Goal: Task Accomplishment & Management: Manage account settings

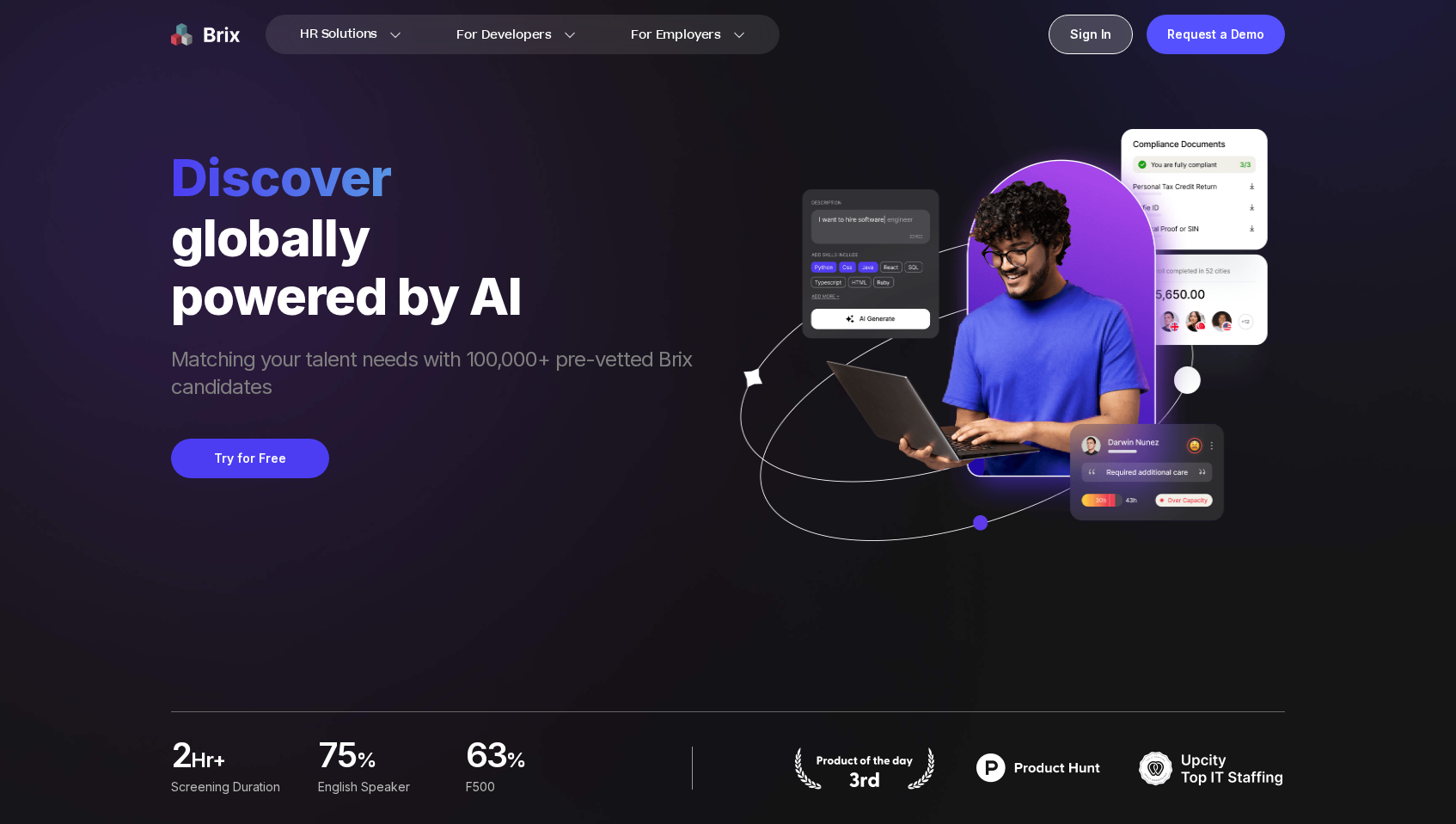
click at [1105, 37] on div "Sign In" at bounding box center [1091, 34] width 84 height 40
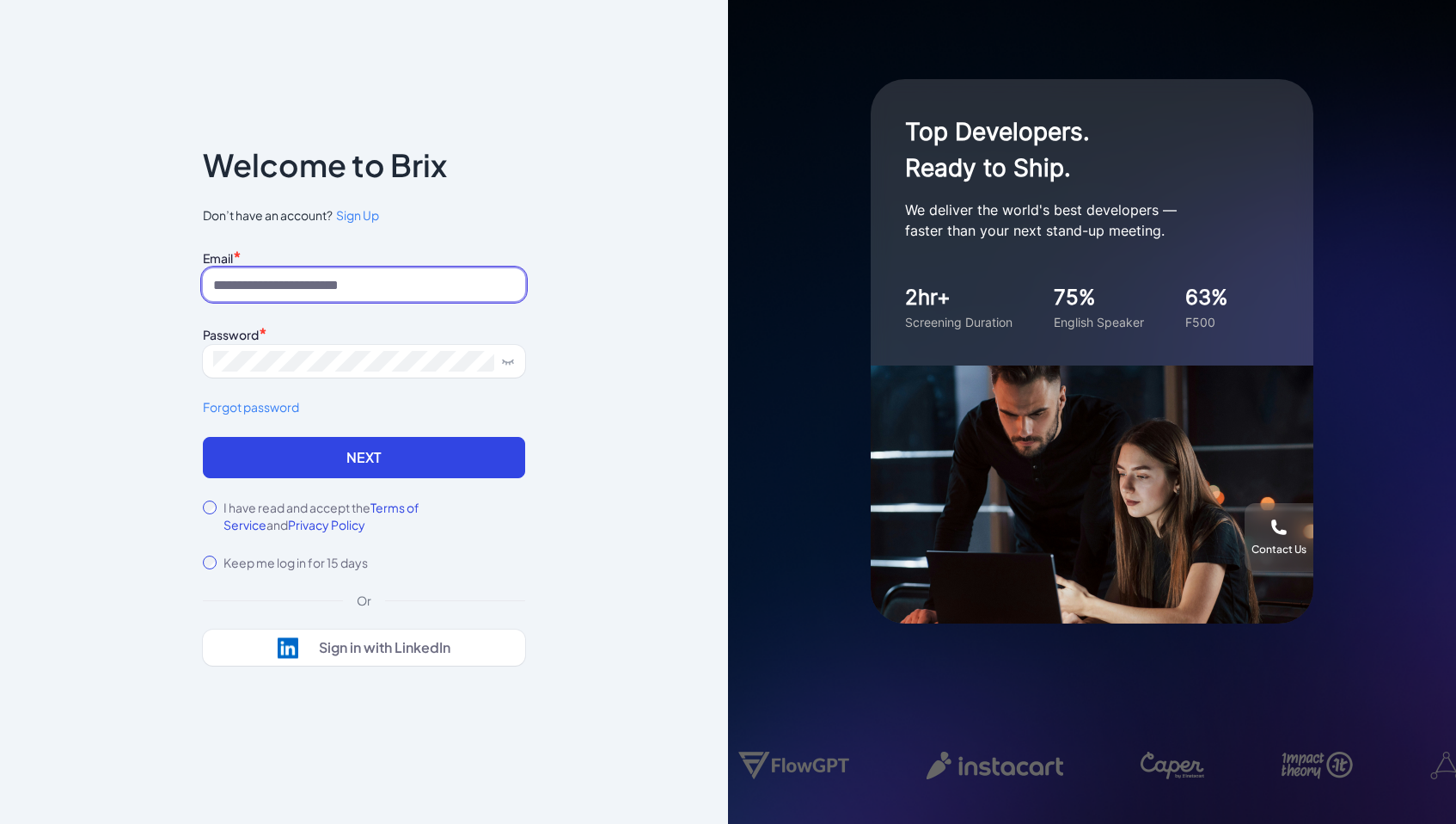
click at [338, 288] on input at bounding box center [364, 284] width 323 height 32
paste input "*********"
type input "*********"
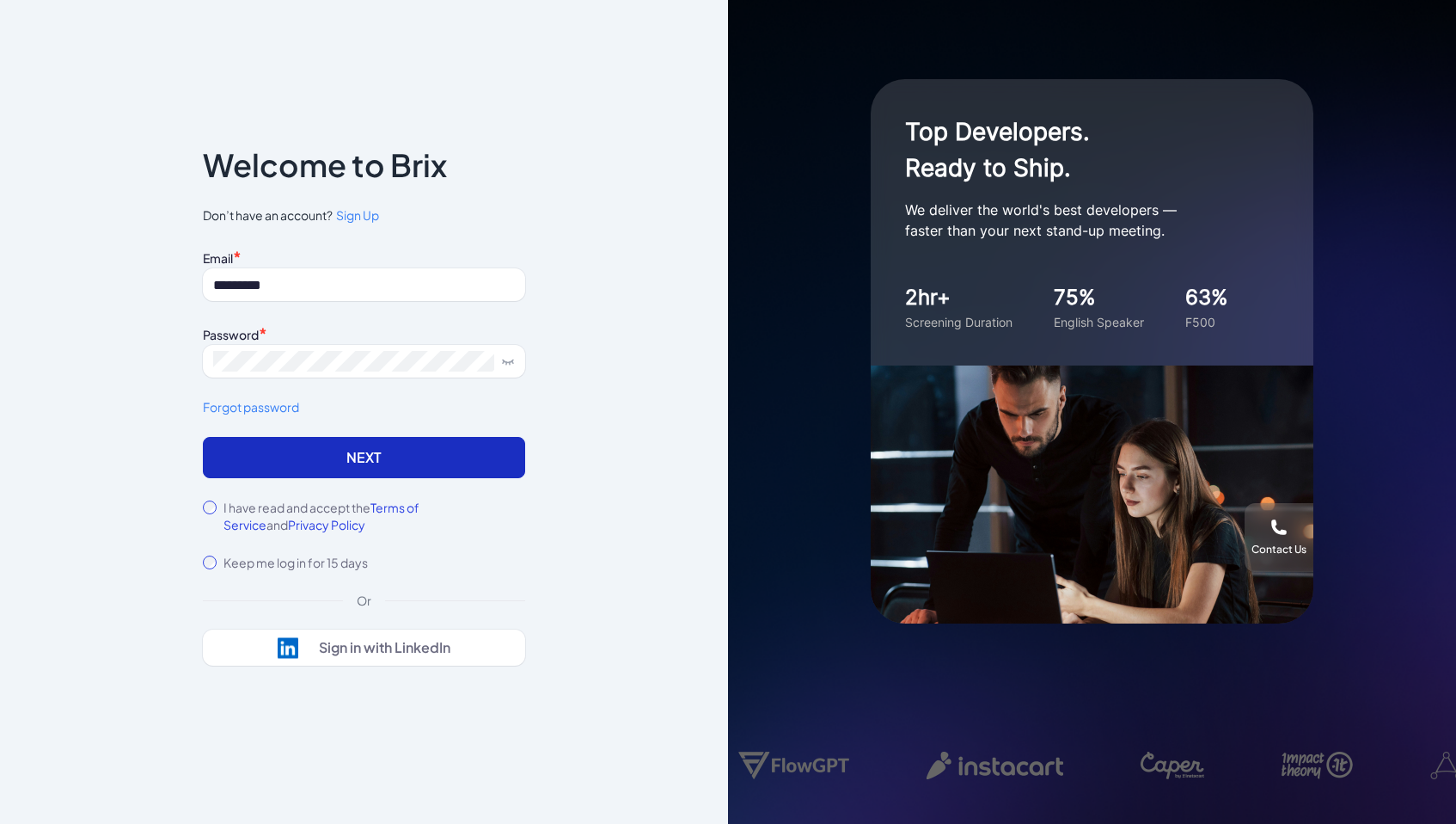
click at [359, 465] on button "Next" at bounding box center [364, 457] width 323 height 41
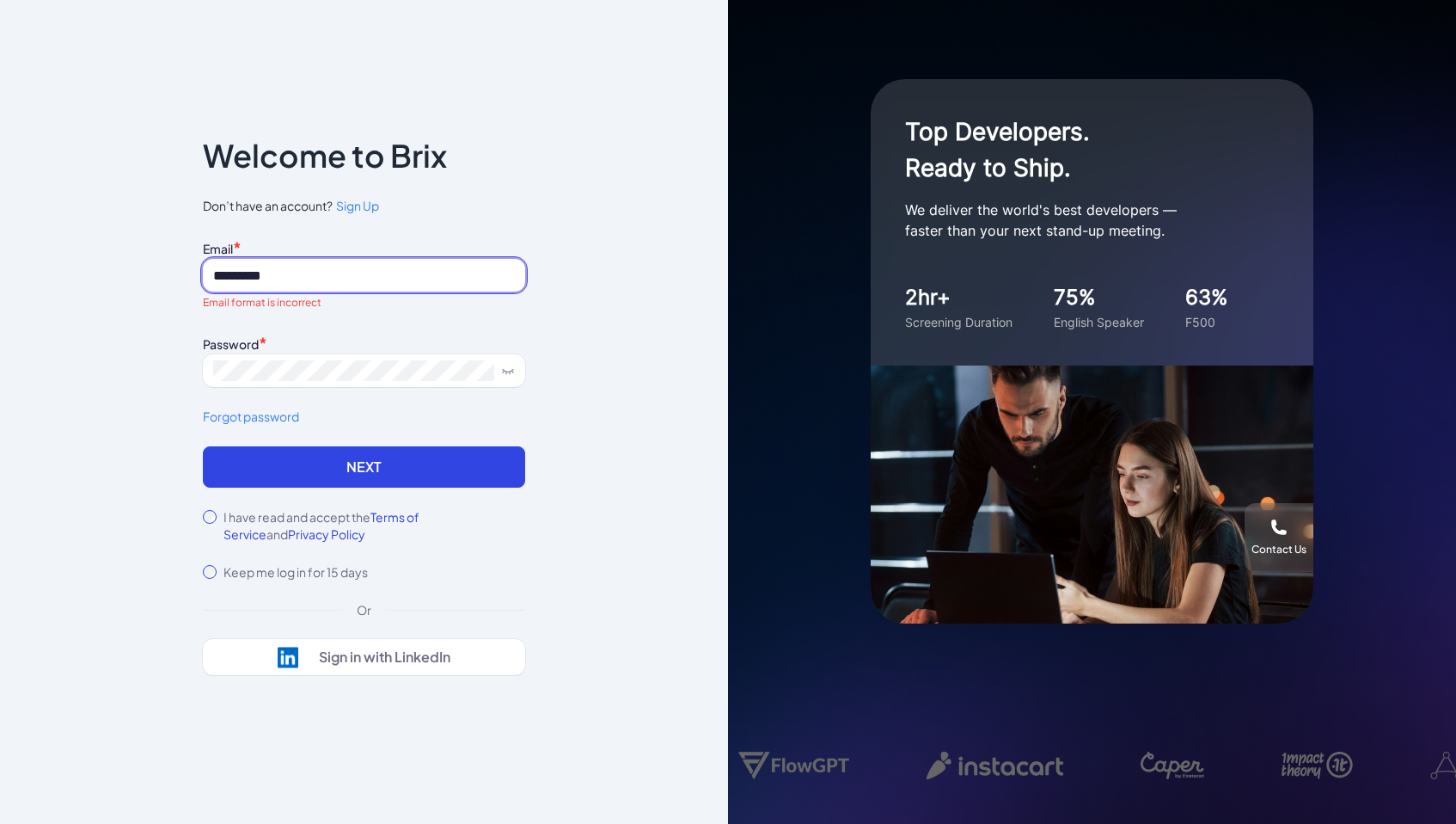
click at [334, 277] on input "*********" at bounding box center [364, 275] width 323 height 32
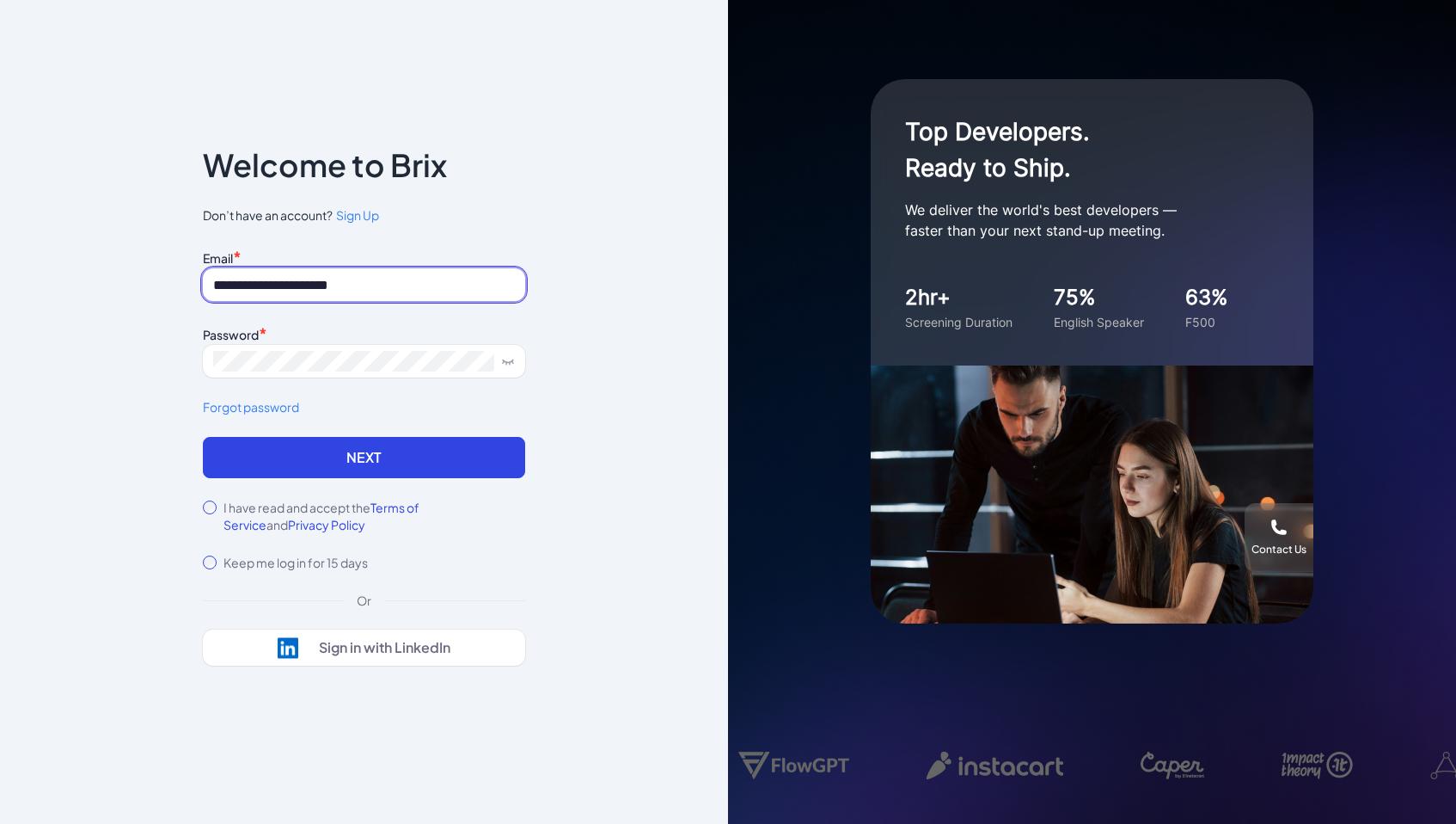
type input "**********"
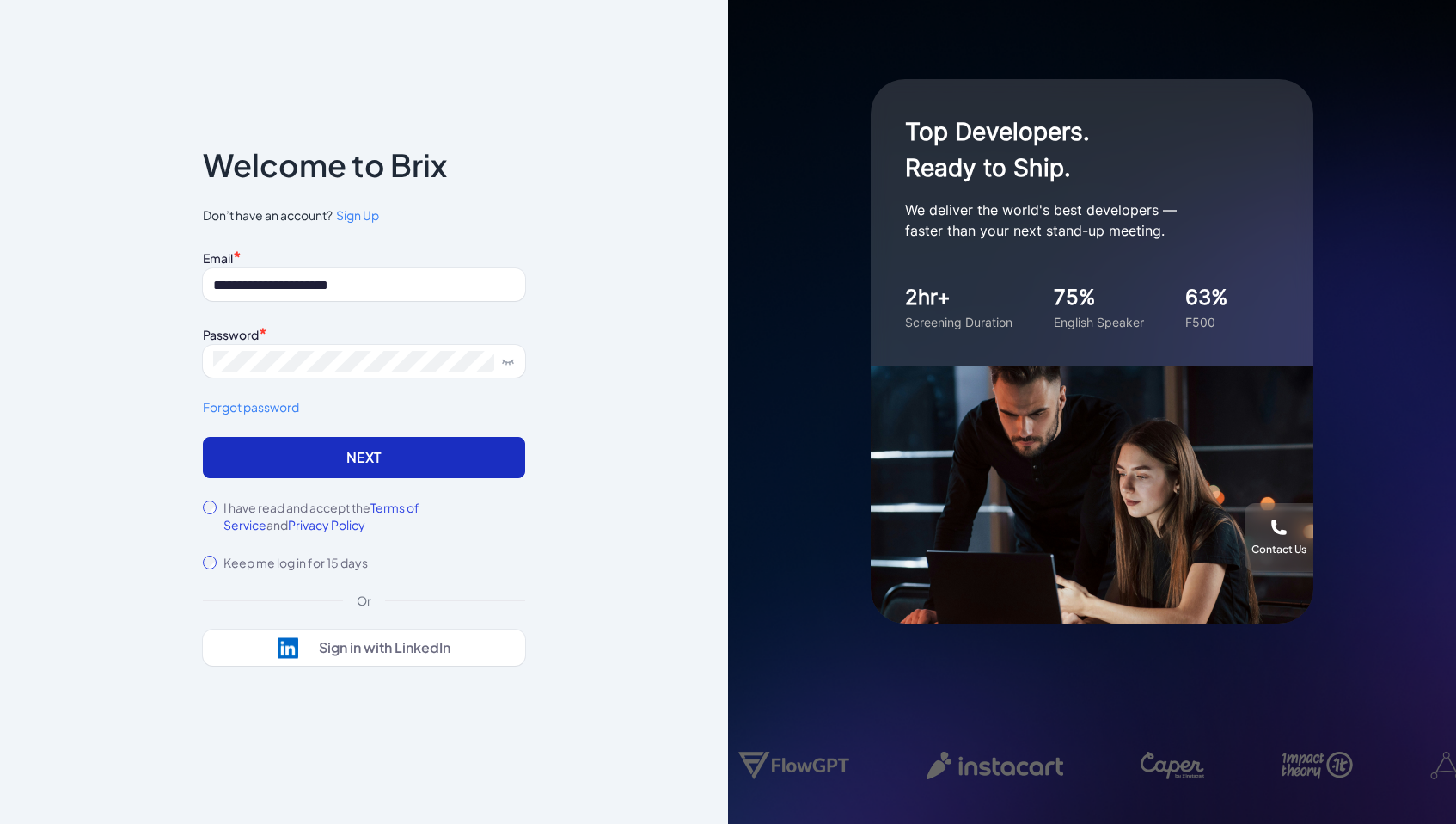
click at [399, 452] on button "Next" at bounding box center [364, 457] width 323 height 41
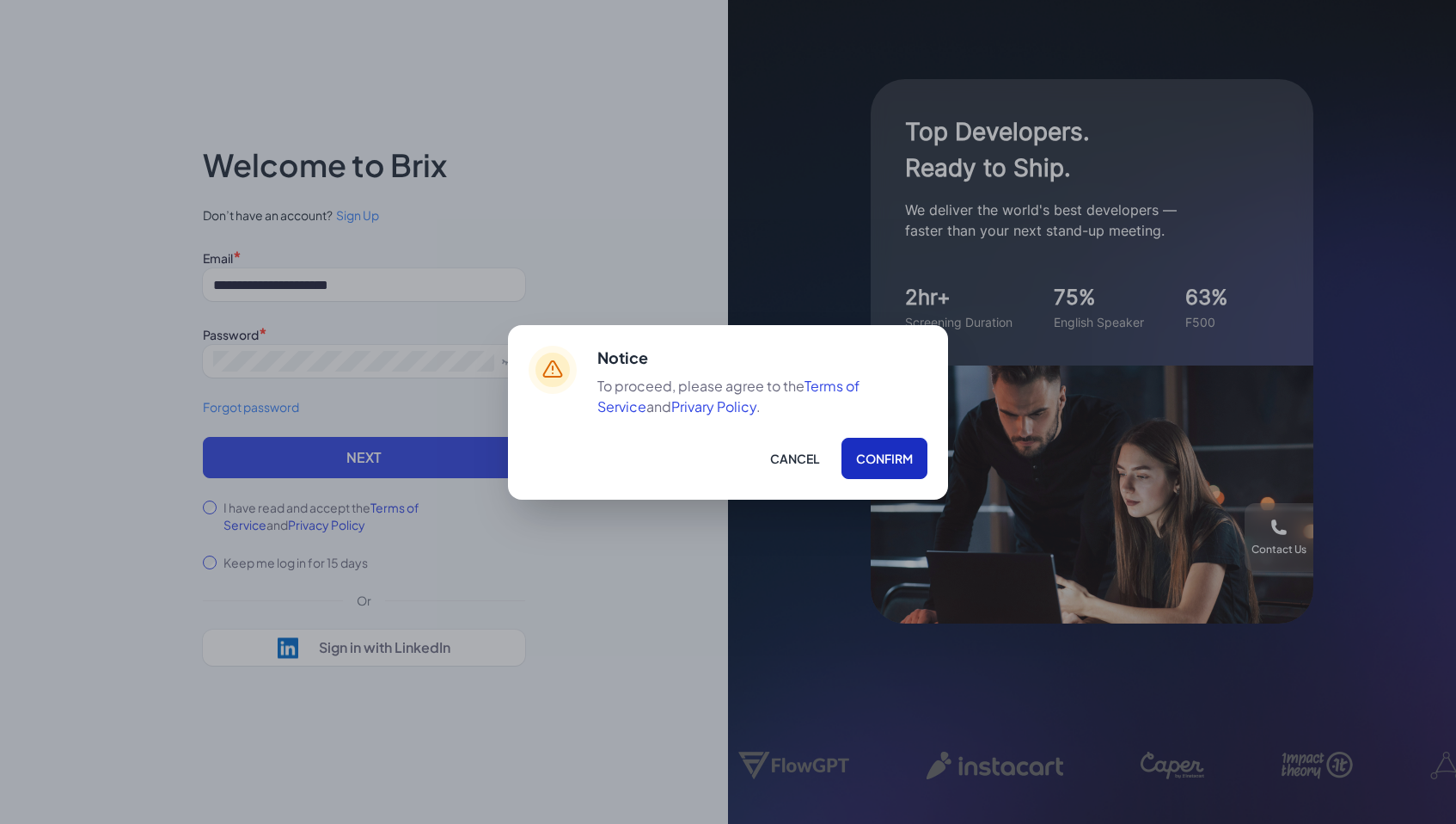
click at [871, 462] on button "Confirm" at bounding box center [884, 458] width 86 height 41
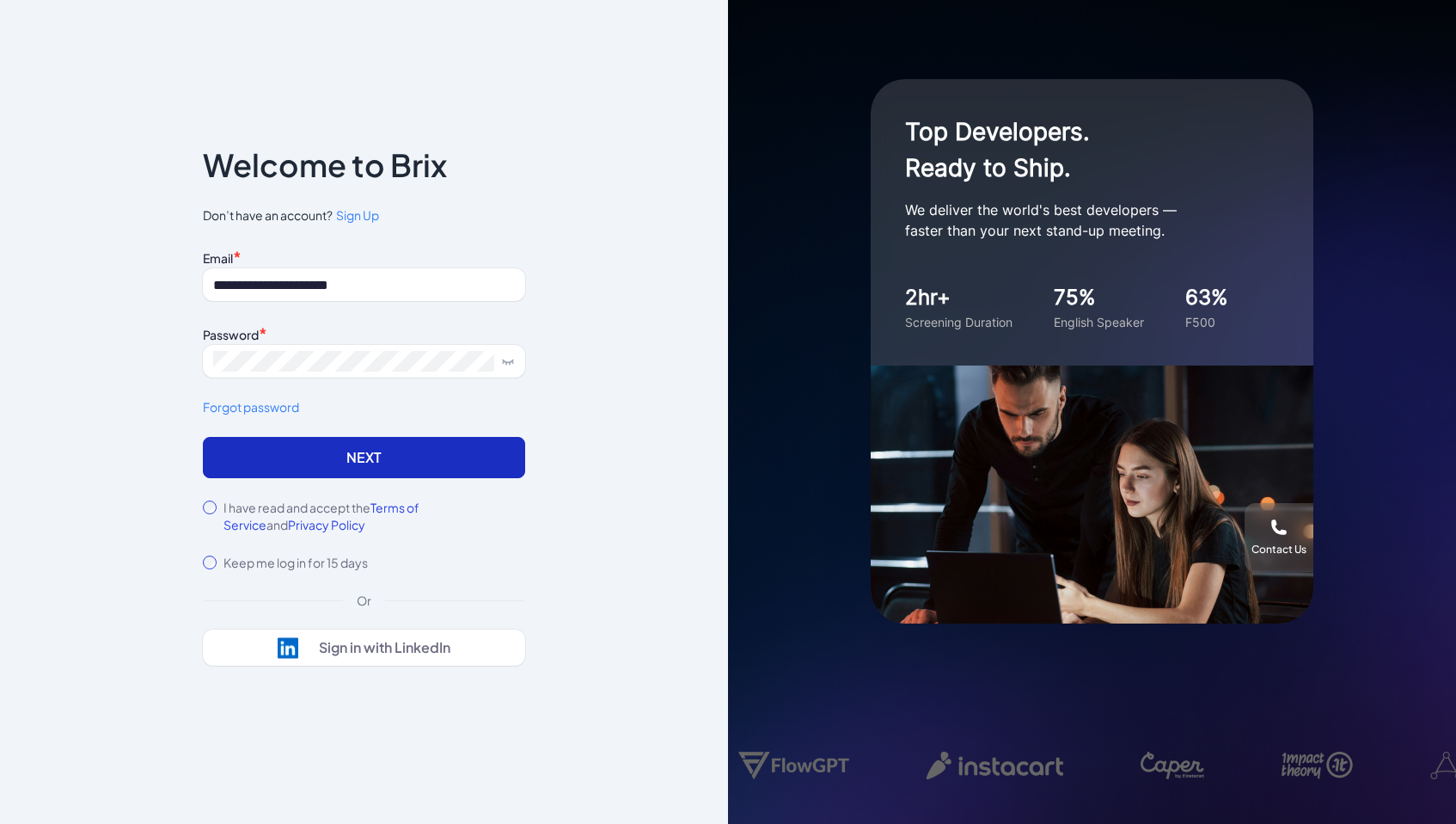
click at [443, 465] on button "Next" at bounding box center [364, 457] width 323 height 41
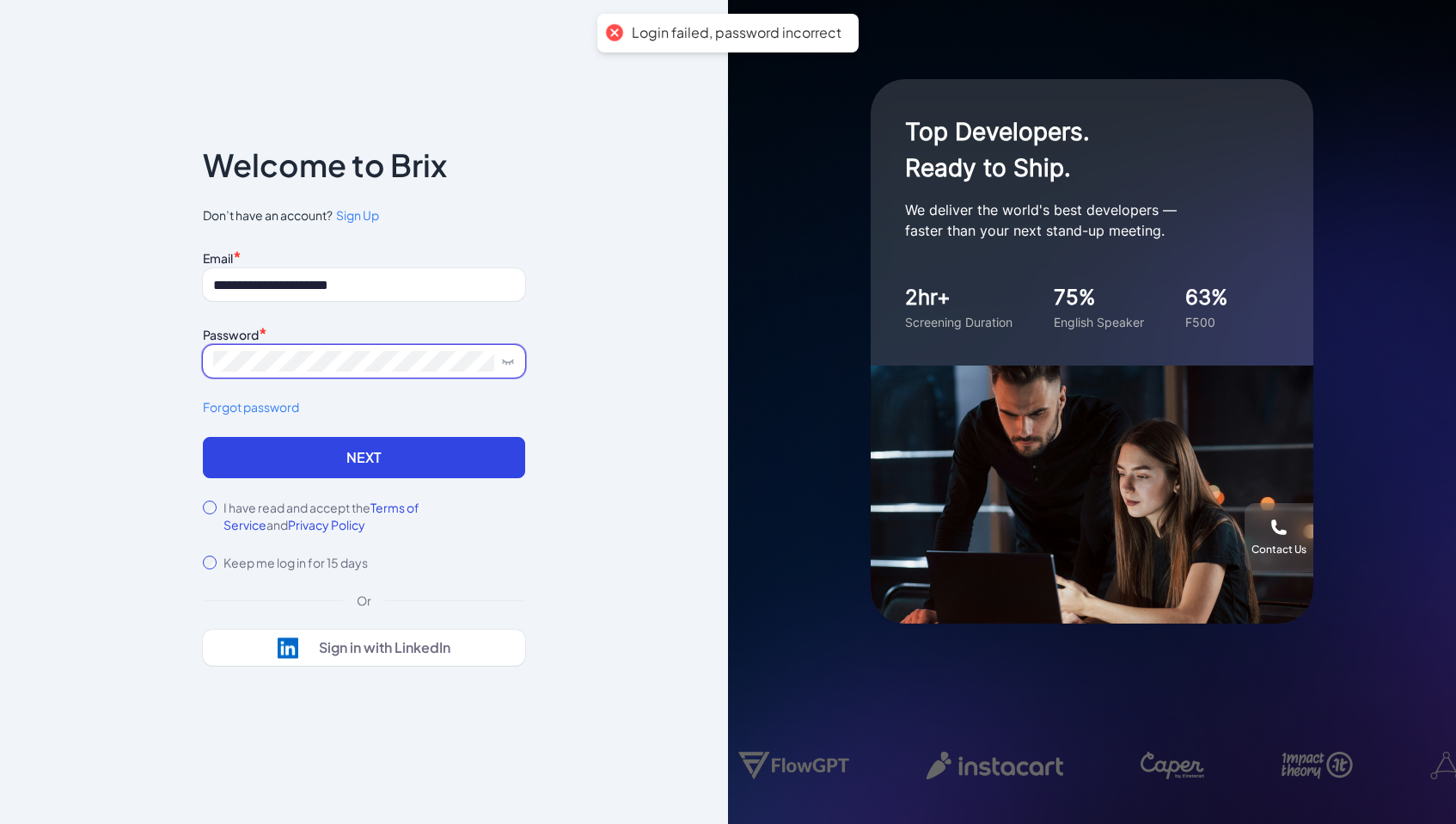
click at [203, 437] on button "Next" at bounding box center [364, 457] width 323 height 41
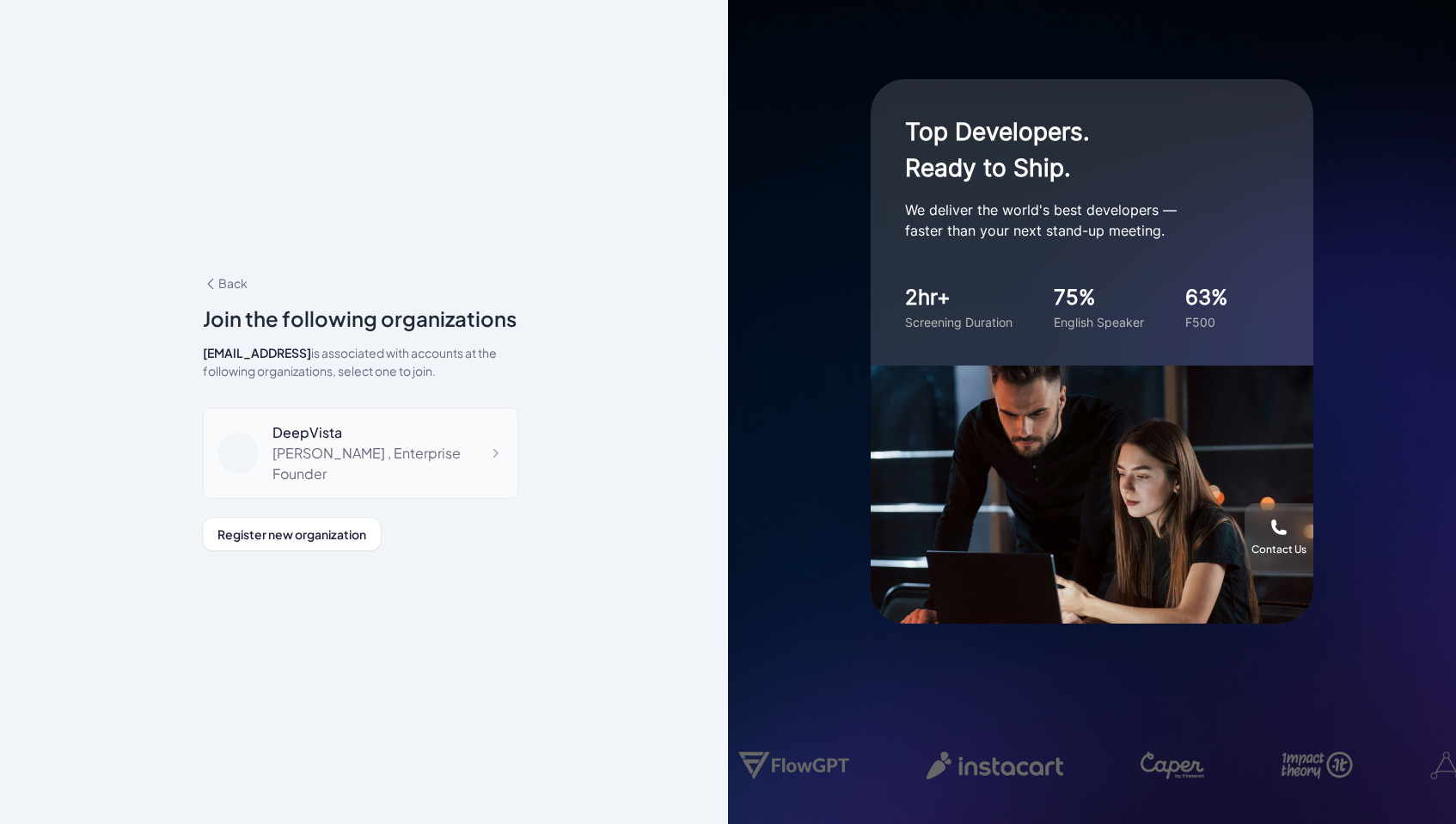
click at [439, 457] on div "Jing Conan Wang , Enterprise Founder" at bounding box center [388, 463] width 231 height 41
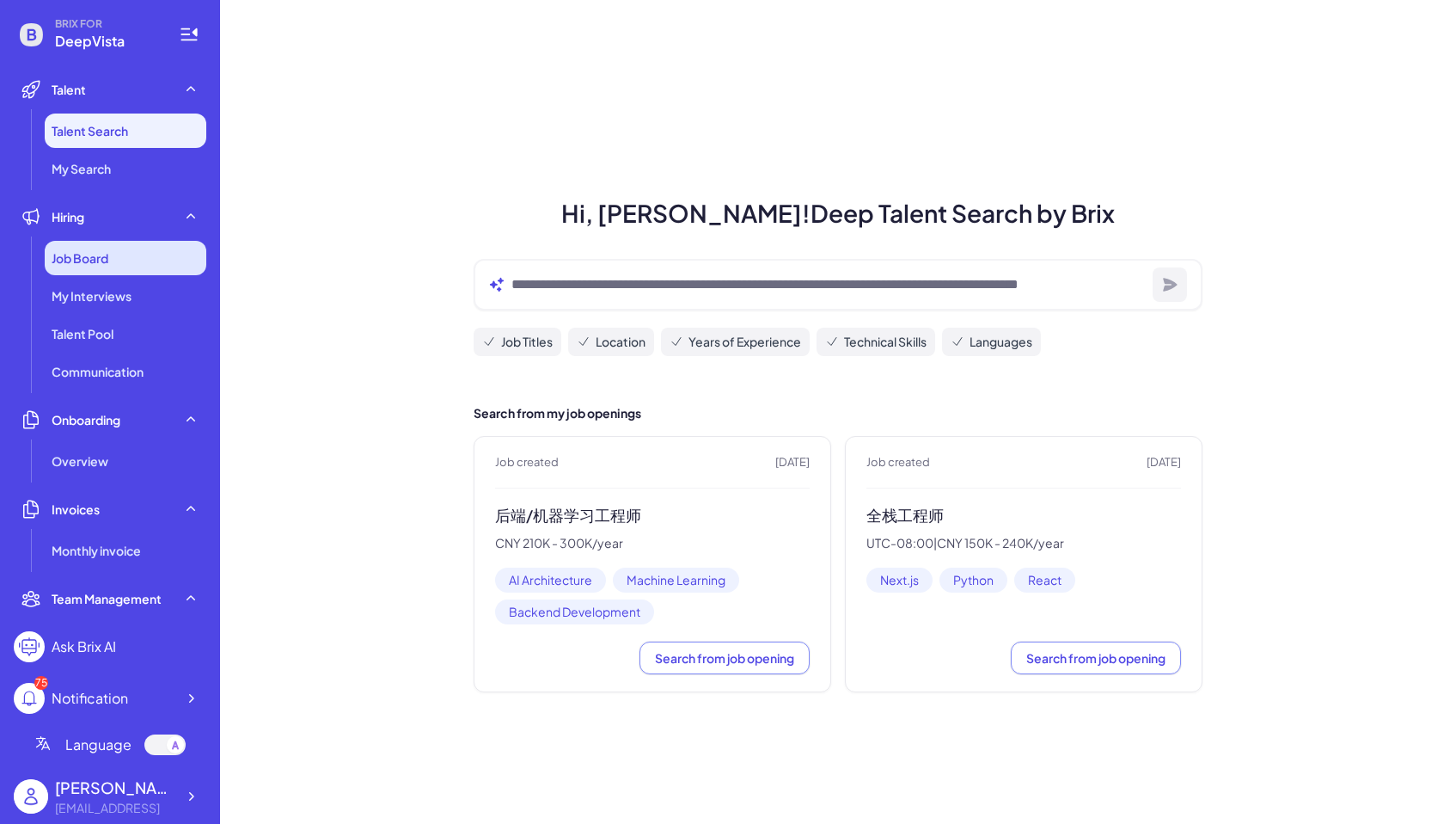
click at [100, 251] on span "Job Board" at bounding box center [80, 258] width 57 height 18
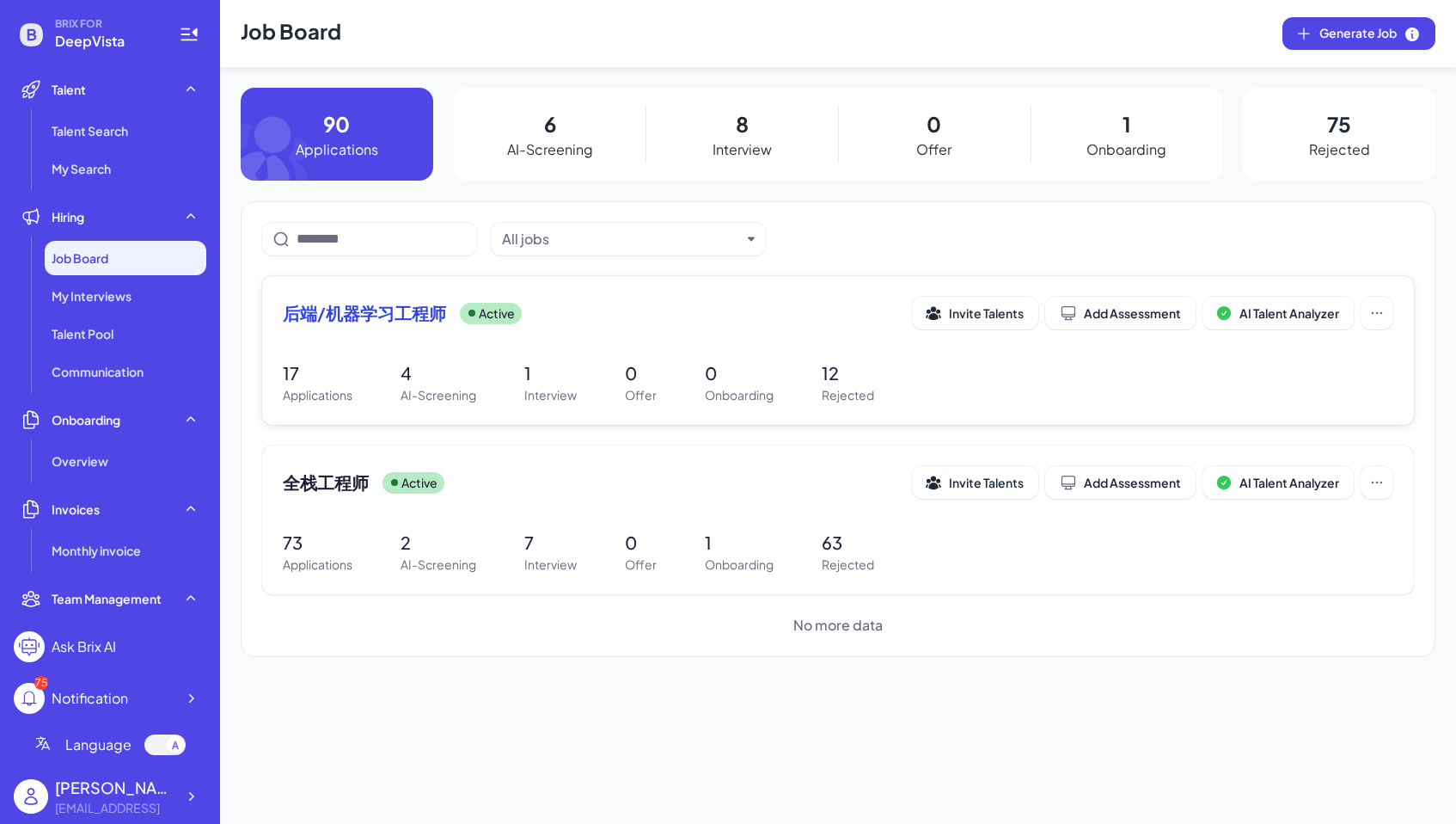
click at [391, 306] on span "后端/机器学习工程师" at bounding box center [364, 313] width 163 height 24
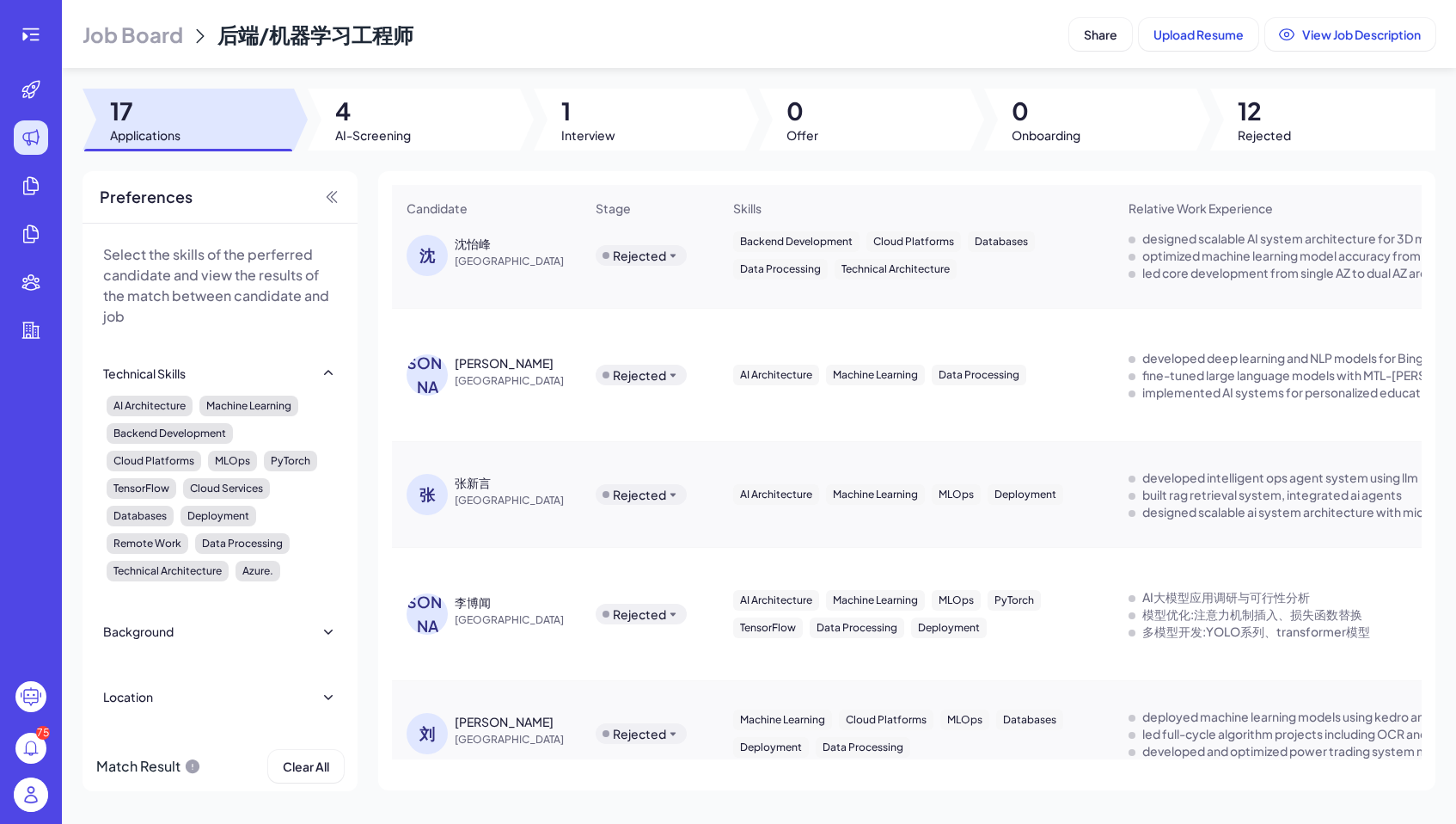
scroll to position [452, 0]
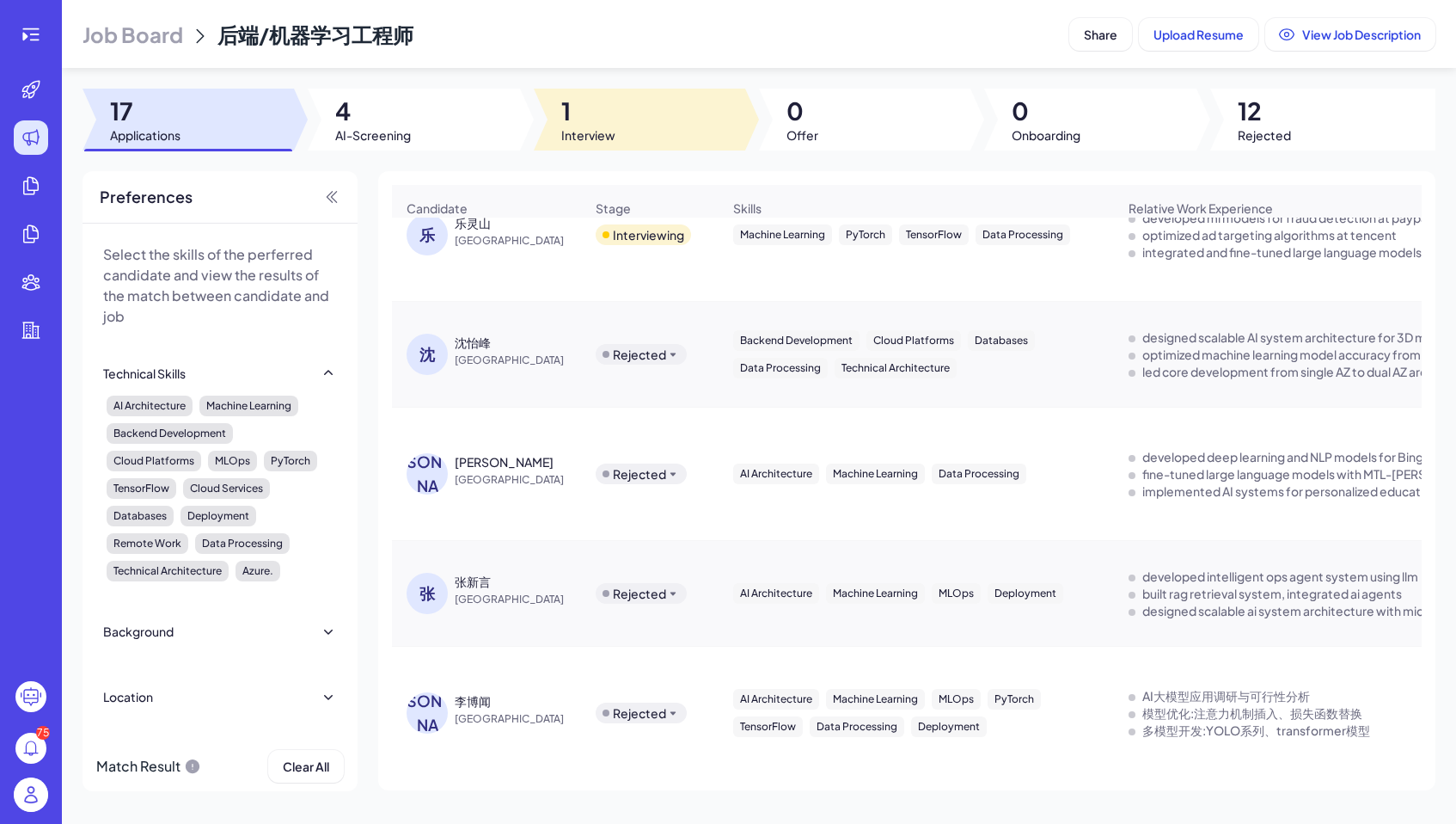
click at [586, 122] on span "1" at bounding box center [588, 110] width 54 height 31
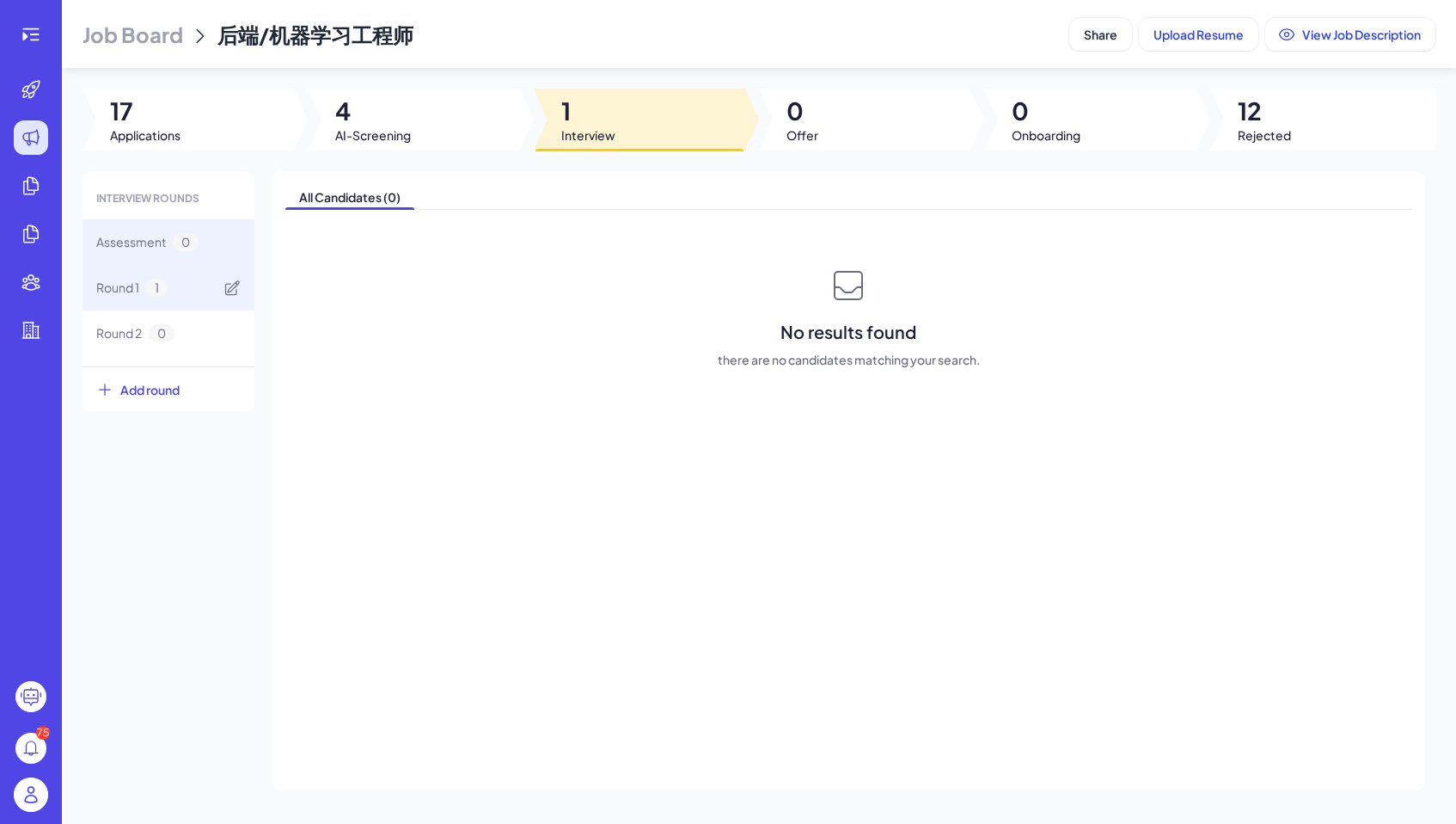
click at [212, 279] on div "Round 1 1" at bounding box center [168, 287] width 172 height 45
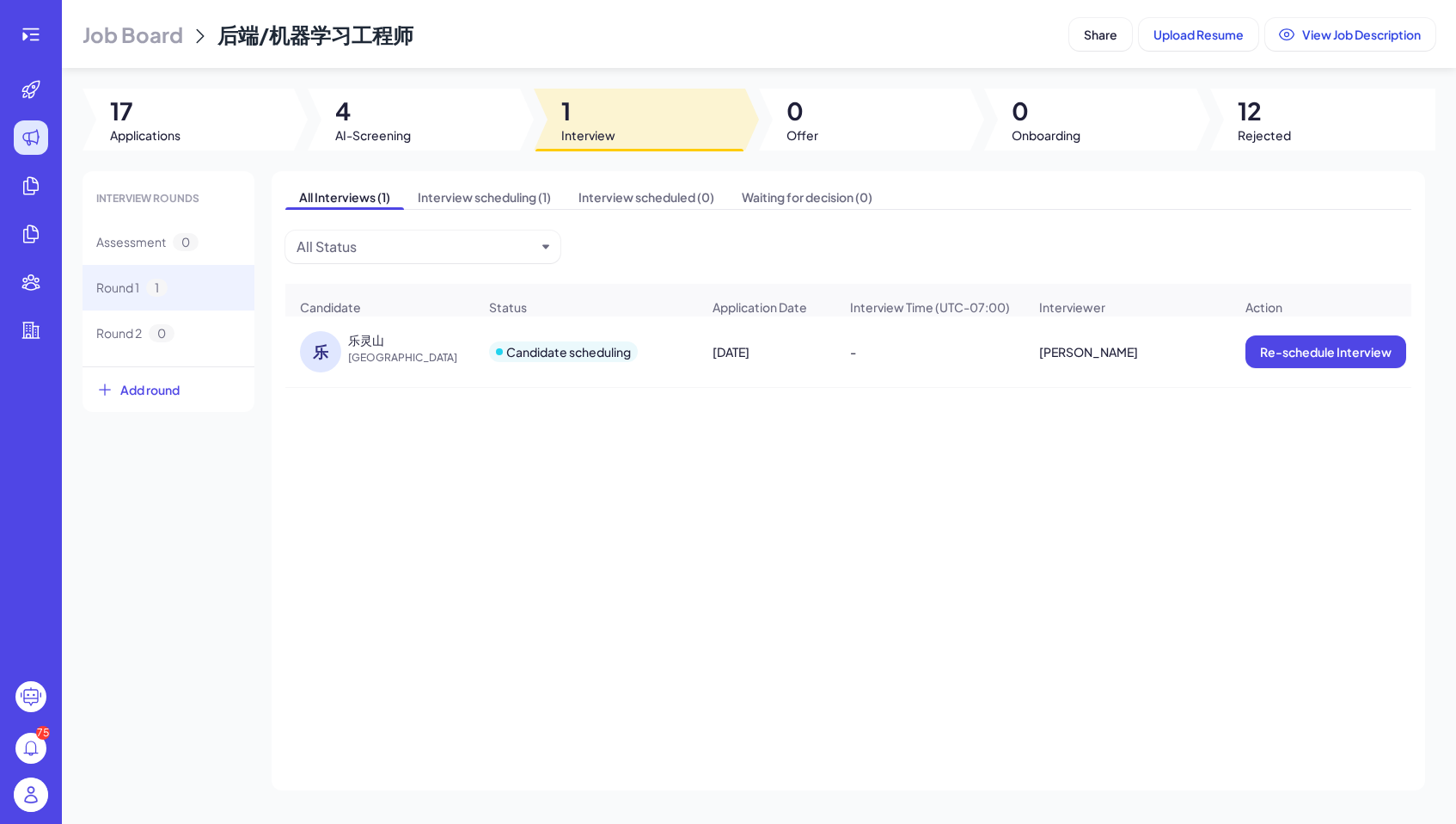
click at [364, 353] on span "China" at bounding box center [412, 357] width 129 height 18
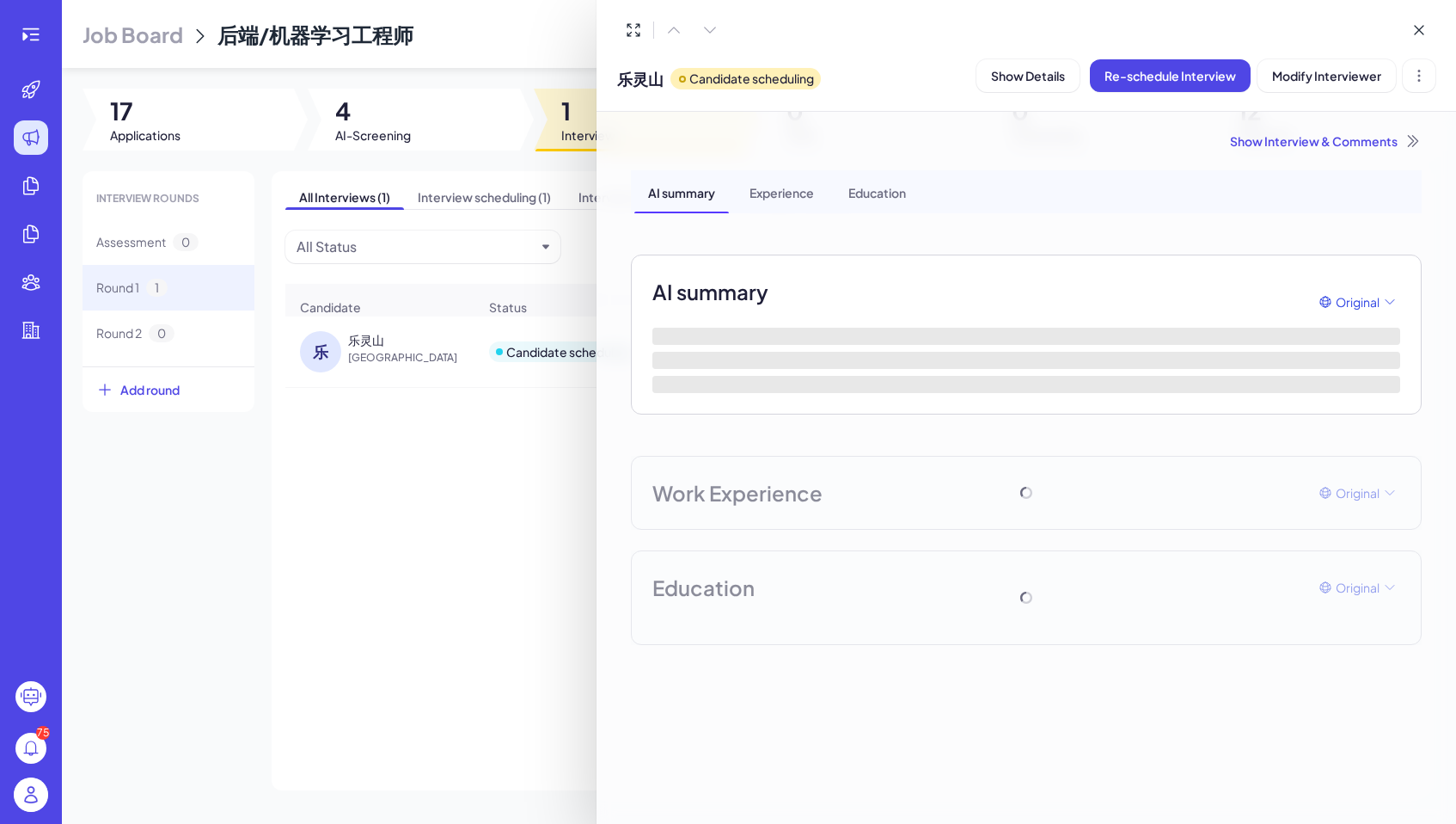
click at [366, 417] on div at bounding box center [728, 412] width 1456 height 824
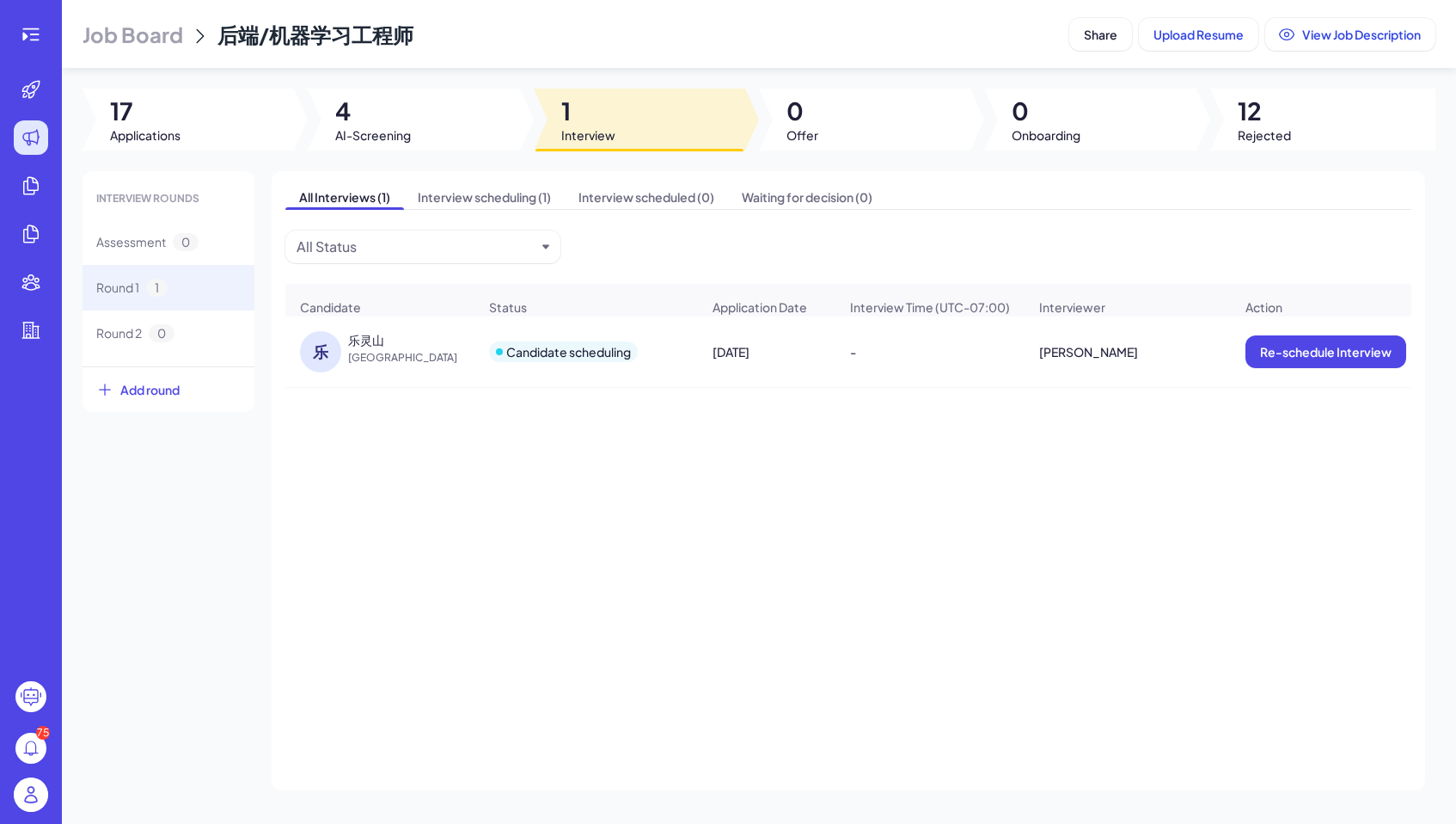
click at [441, 362] on span "China" at bounding box center [412, 357] width 129 height 18
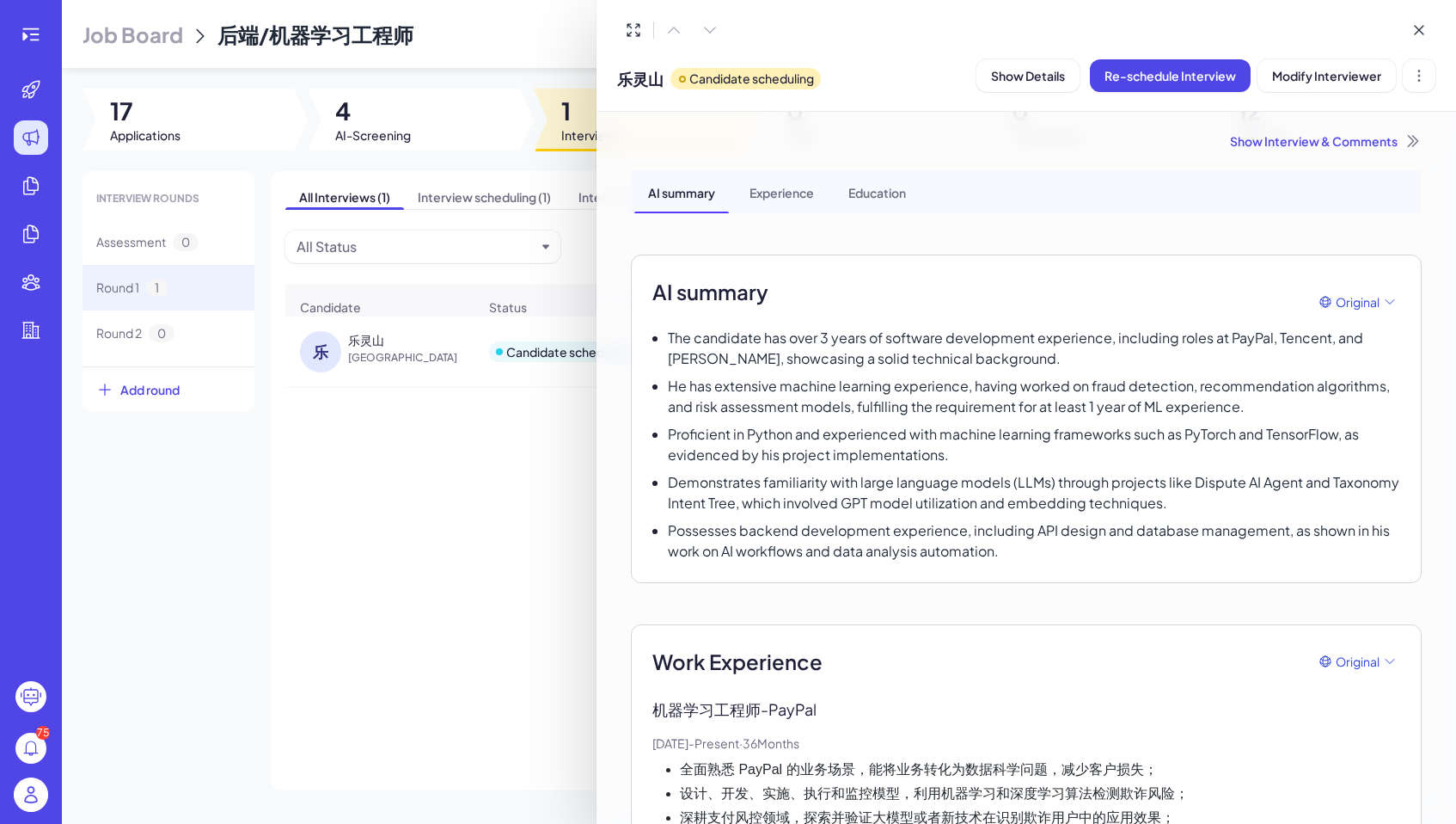
click at [396, 457] on div at bounding box center [728, 412] width 1456 height 824
